Goal: Information Seeking & Learning: Learn about a topic

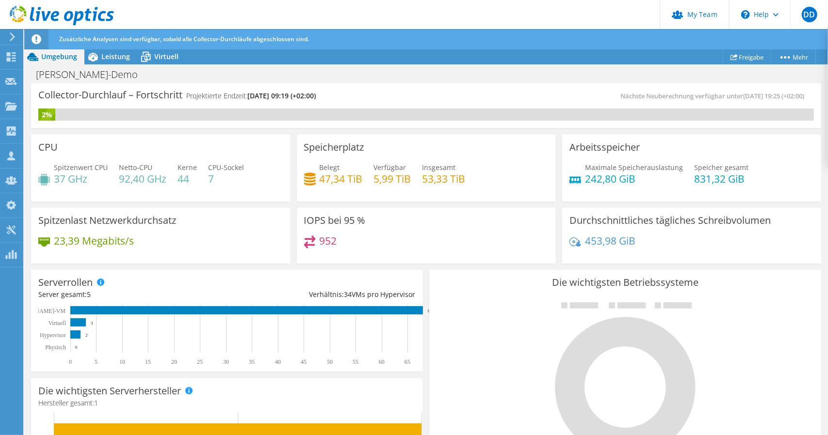
scroll to position [314, 0]
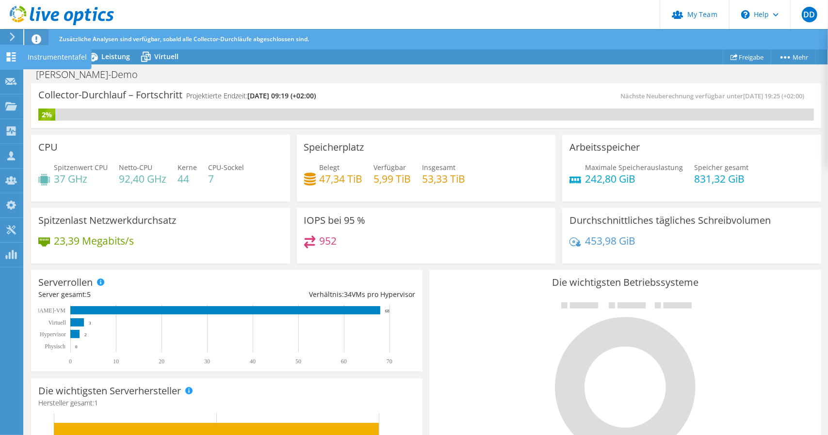
click at [11, 55] on icon at bounding box center [11, 56] width 12 height 9
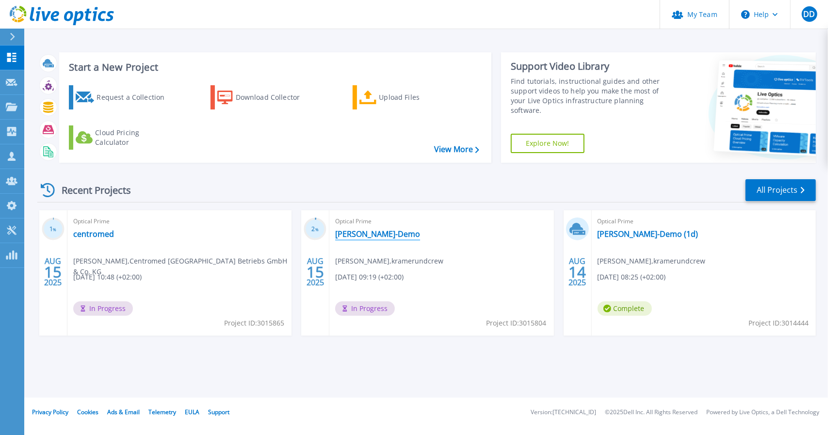
click at [349, 239] on link "[PERSON_NAME]-Demo" at bounding box center [377, 234] width 85 height 10
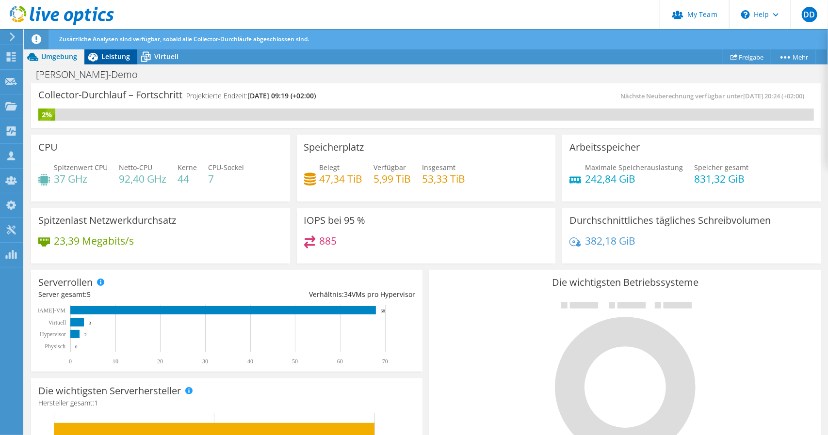
click at [103, 57] on span "Leistung" at bounding box center [115, 56] width 29 height 9
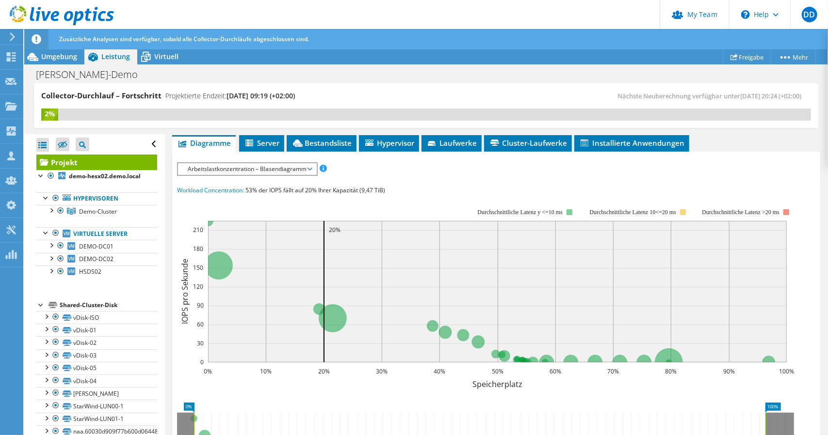
scroll to position [194, 0]
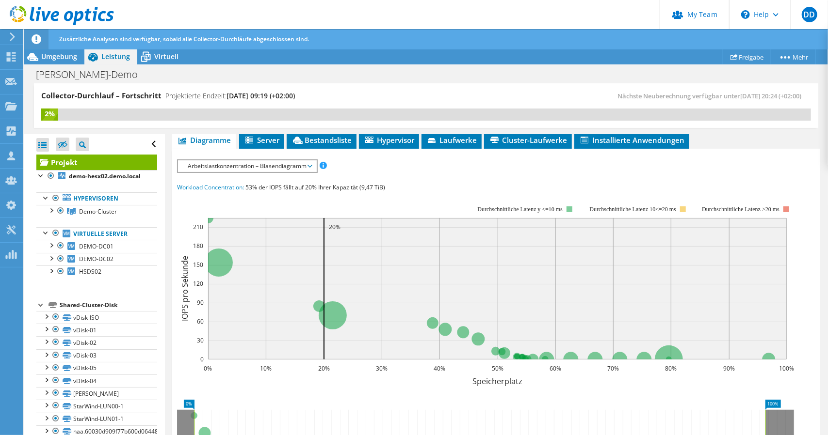
click at [235, 166] on span "Arbeitslastkonzentration – Blasendiagramm" at bounding box center [247, 166] width 128 height 12
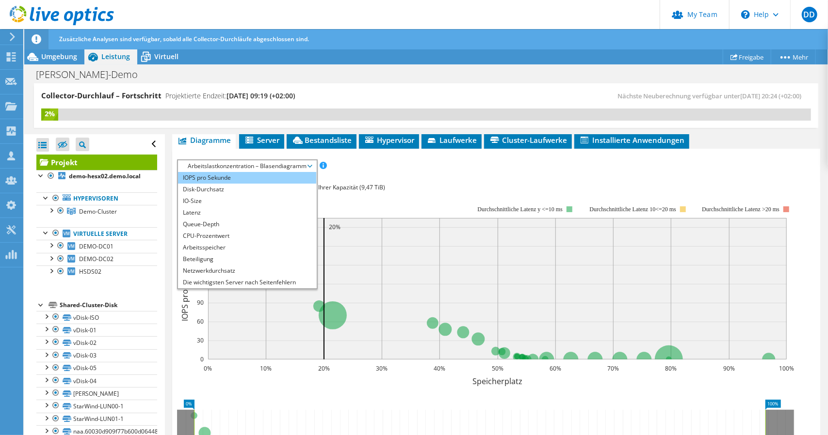
click at [235, 181] on li "IOPS pro Sekunde" at bounding box center [247, 178] width 138 height 12
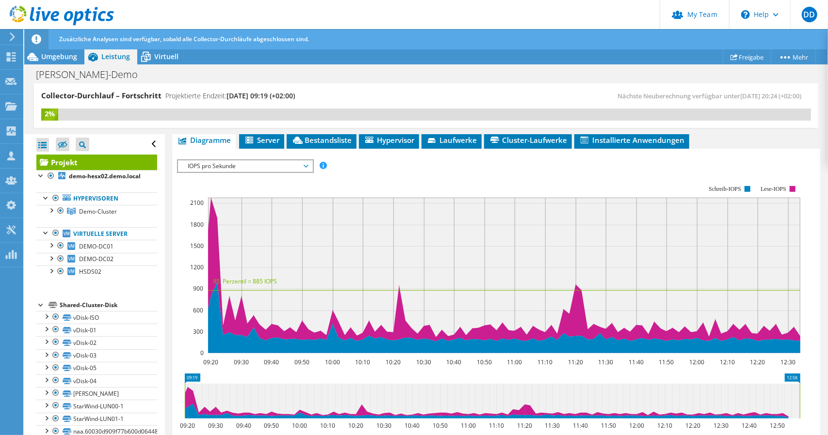
drag, startPoint x: 739, startPoint y: 373, endPoint x: 827, endPoint y: 379, distance: 88.0
